Goal: Task Accomplishment & Management: Manage account settings

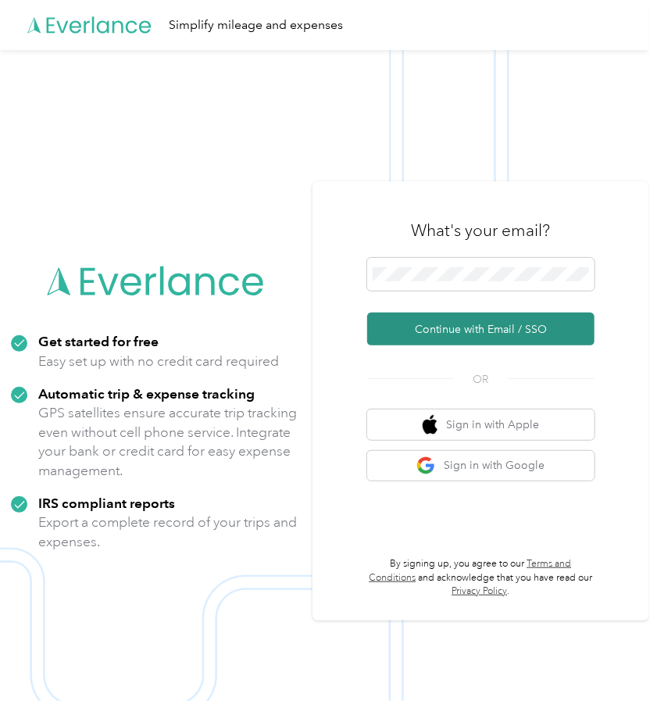
click at [513, 330] on button "Continue with Email / SSO" at bounding box center [480, 329] width 227 height 33
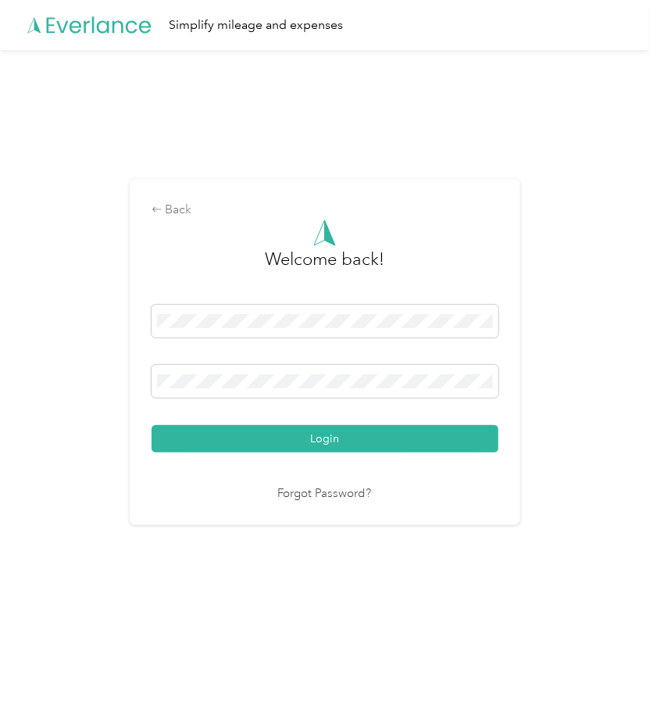
click at [416, 442] on button "Login" at bounding box center [325, 438] width 347 height 27
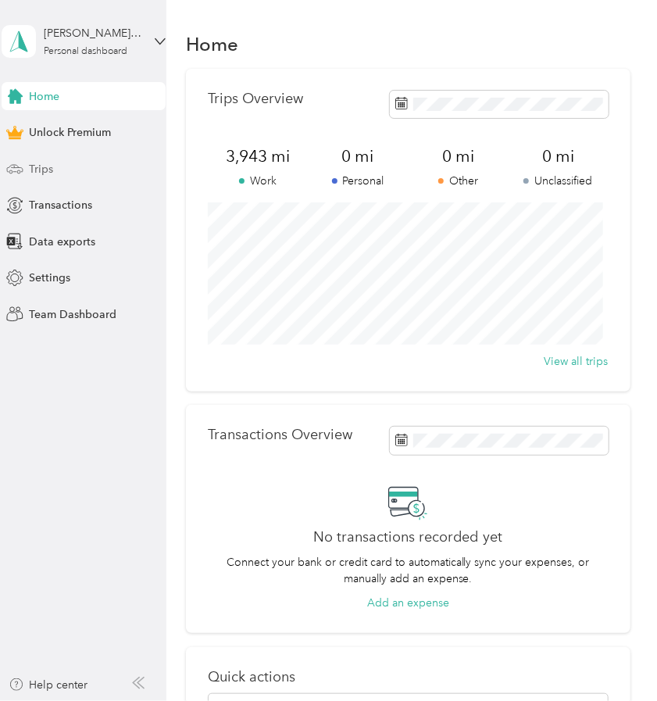
click at [41, 178] on div "Trips" at bounding box center [84, 169] width 164 height 28
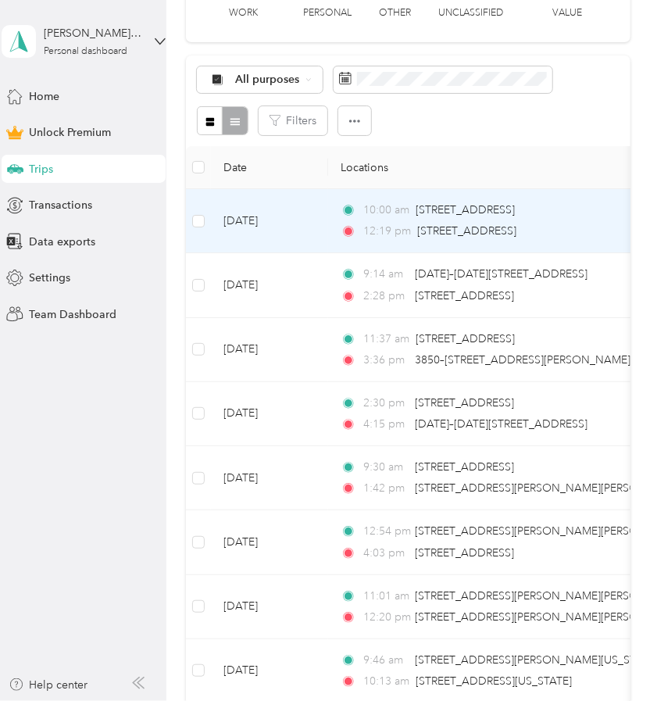
scroll to position [258, 0]
